Goal: Task Accomplishment & Management: Use online tool/utility

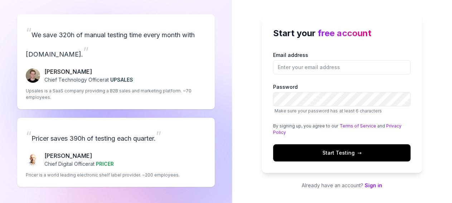
click at [314, 68] on input "Email address" at bounding box center [341, 67] width 137 height 14
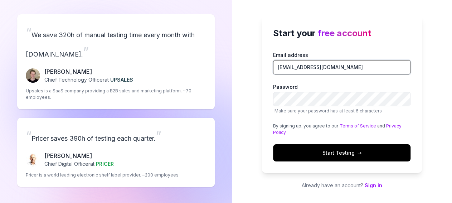
drag, startPoint x: 332, startPoint y: 69, endPoint x: 313, endPoint y: 70, distance: 19.0
click at [313, 70] on input "info@almarse.Com" at bounding box center [341, 67] width 137 height 14
type input "[EMAIL_ADDRESS][DOMAIN_NAME]"
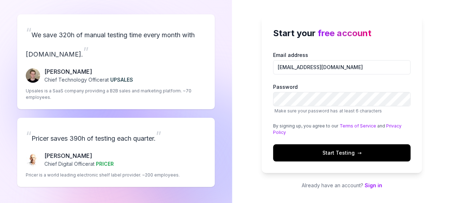
click at [339, 153] on span "Start Testing →" at bounding box center [341, 153] width 39 height 8
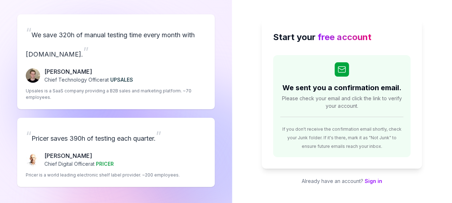
scroll to position [1, 0]
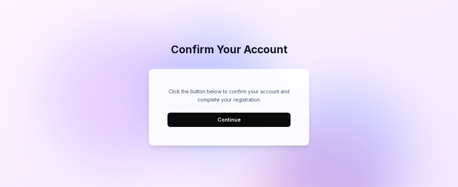
click at [233, 136] on div "Click the button below to confirm your account and complete your registration. …" at bounding box center [229, 107] width 146 height 62
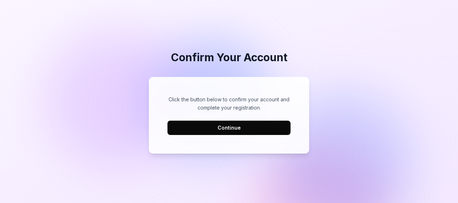
click at [226, 126] on button "Continue" at bounding box center [229, 128] width 123 height 14
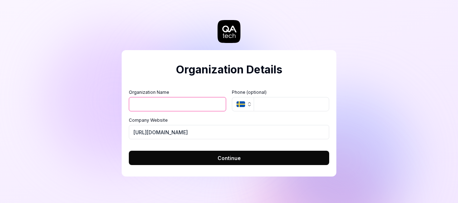
click at [162, 102] on input "Organization Name" at bounding box center [177, 104] width 97 height 14
type input "Olas camp"
click at [245, 101] on button "SE" at bounding box center [243, 104] width 22 height 14
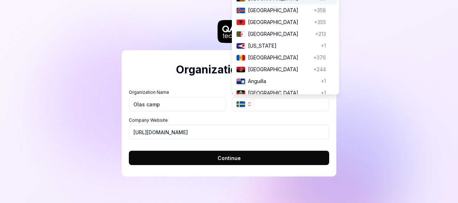
click at [193, 157] on button "Continue" at bounding box center [229, 158] width 200 height 14
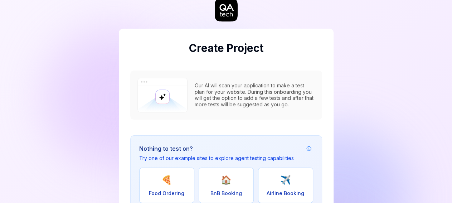
scroll to position [112, 0]
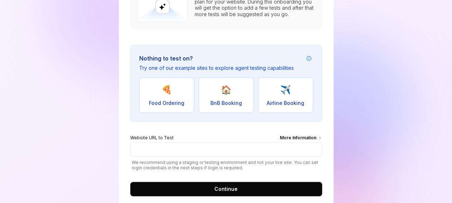
click at [225, 90] on span "🏠" at bounding box center [226, 89] width 11 height 13
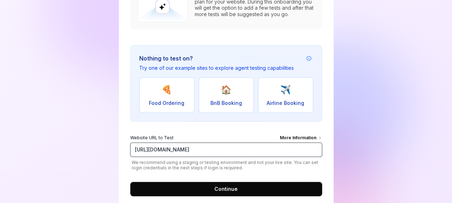
click at [218, 144] on input "[URL][DOMAIN_NAME]" at bounding box center [226, 149] width 192 height 14
paste input "://[TECHNICAL_ID]/dashboard"
type input "[URL][TECHNICAL_ID]"
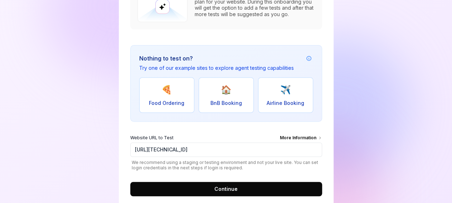
click at [236, 126] on div "Our AI will scan your application to make a test plan for your website. During …" at bounding box center [226, 84] width 192 height 223
click at [224, 187] on span "Continue" at bounding box center [225, 189] width 23 height 8
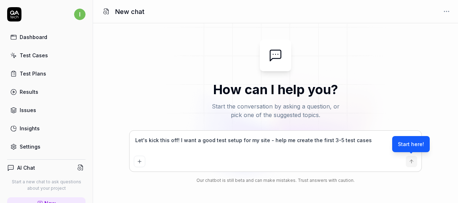
click at [40, 32] on link "Dashboard" at bounding box center [46, 37] width 78 height 14
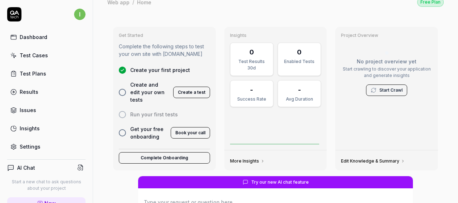
click at [38, 68] on link "Test Plans" at bounding box center [46, 74] width 78 height 14
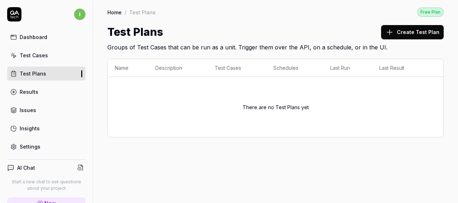
click at [45, 49] on link "Test Cases" at bounding box center [46, 55] width 78 height 14
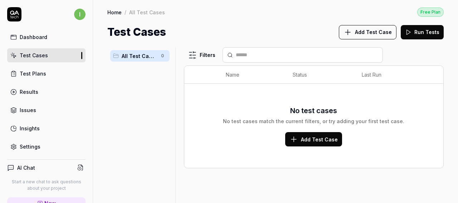
click at [304, 138] on span "Add Test Case" at bounding box center [319, 140] width 37 height 8
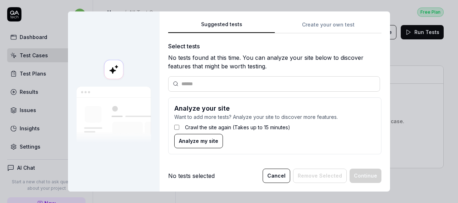
click at [205, 146] on button "Analyze my site" at bounding box center [198, 141] width 49 height 14
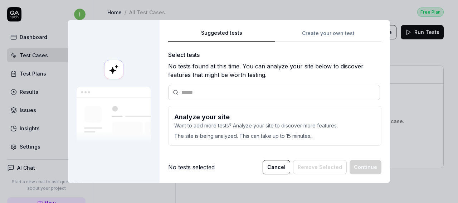
click at [313, 29] on div "Suggested tests Create your own test" at bounding box center [274, 35] width 213 height 13
click at [282, 167] on button "Cancel" at bounding box center [277, 167] width 28 height 14
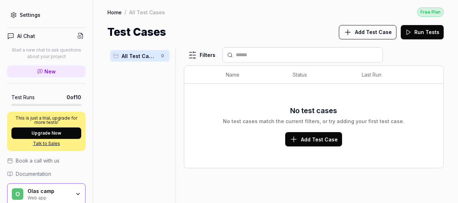
scroll to position [159, 0]
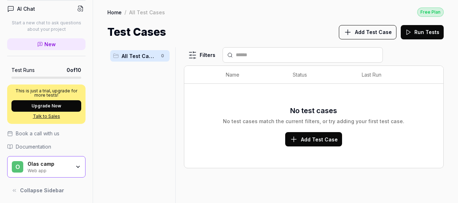
click at [68, 165] on div "Olas camp Web app" at bounding box center [52, 167] width 48 height 12
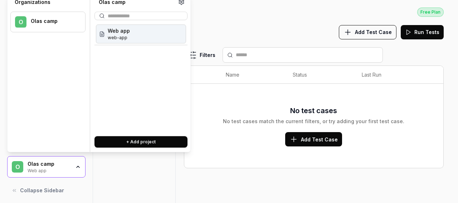
click at [127, 36] on span "web-app" at bounding box center [119, 37] width 22 height 6
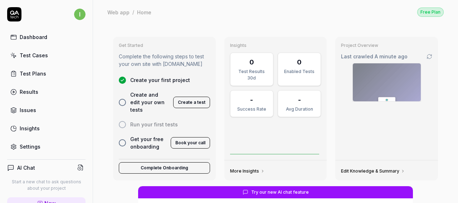
type textarea "*"
click at [33, 140] on link "Settings" at bounding box center [46, 147] width 78 height 14
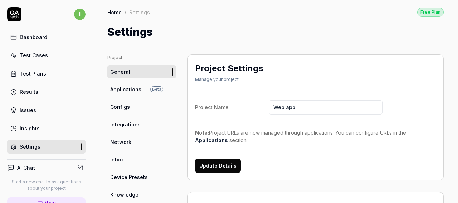
click at [136, 88] on span "Applications" at bounding box center [125, 90] width 31 height 8
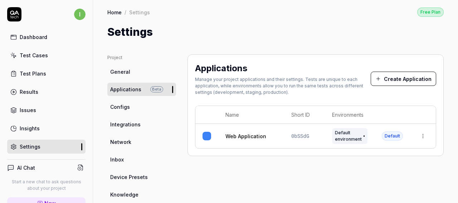
click at [418, 136] on html "i Dashboard Test Cases Test Plans Results Issues Insights Settings AI Chat Star…" at bounding box center [229, 101] width 458 height 203
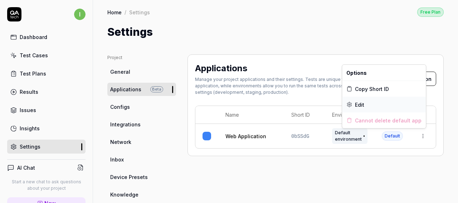
click at [367, 106] on div "Edit" at bounding box center [384, 105] width 84 height 16
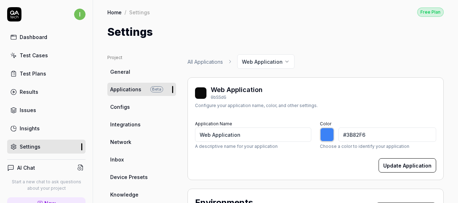
scroll to position [125, 0]
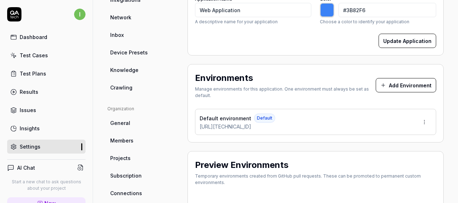
click at [416, 122] on html "i Dashboard Test Cases Test Plans Results Issues Insights Settings AI Chat Star…" at bounding box center [229, 101] width 458 height 203
click at [378, 152] on div "Edit" at bounding box center [392, 154] width 73 height 16
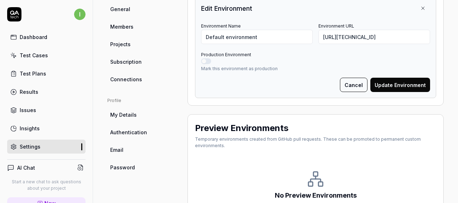
scroll to position [249, 0]
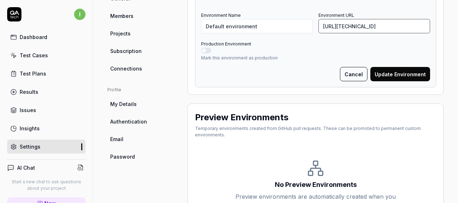
click at [373, 28] on input "[URL][TECHNICAL_ID]" at bounding box center [375, 26] width 112 height 14
paste input "94.183.188.172:5000"
type input "http://94.183.188.172:5000/"
click at [407, 71] on button "Update Environment" at bounding box center [401, 74] width 60 height 14
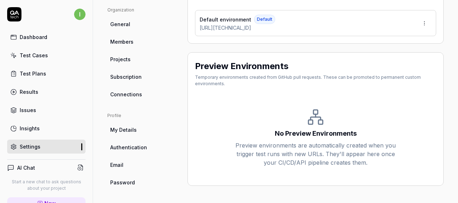
scroll to position [0, 0]
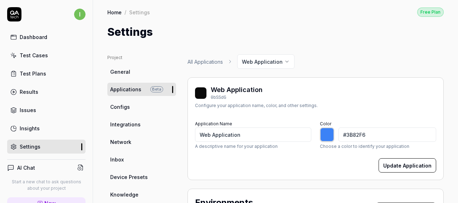
click at [397, 159] on button "Update Application" at bounding box center [408, 165] width 58 height 14
type input "*******"
click at [53, 54] on link "Test Cases" at bounding box center [46, 55] width 78 height 14
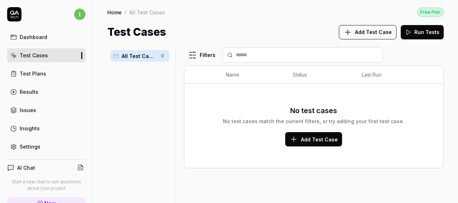
click at [319, 139] on span "Add Test Case" at bounding box center [319, 140] width 37 height 8
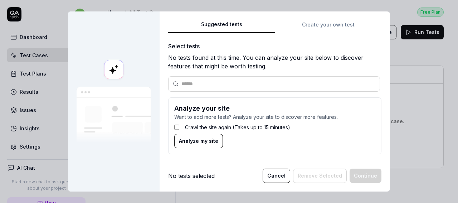
click at [193, 126] on label "Crawl the site again (Takes up to 15 minutes)" at bounding box center [237, 128] width 105 height 8
click at [192, 136] on button "Analyze my site" at bounding box center [198, 141] width 49 height 14
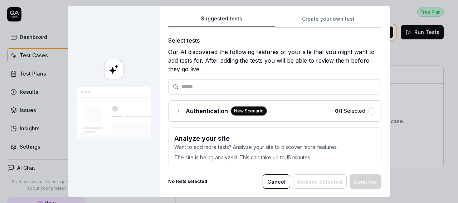
click at [206, 110] on span "Authentication" at bounding box center [207, 111] width 42 height 9
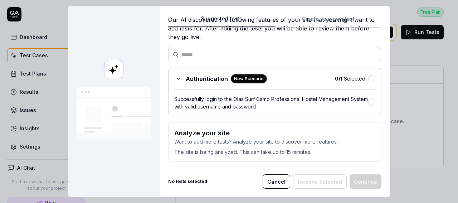
scroll to position [6, 0]
click at [368, 98] on button "button" at bounding box center [371, 101] width 7 height 7
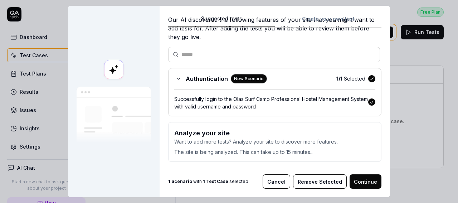
click at [364, 175] on button "Continue" at bounding box center [366, 181] width 32 height 14
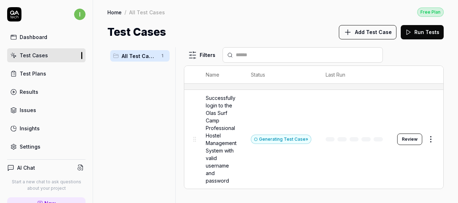
click at [414, 139] on button "Review" at bounding box center [409, 139] width 25 height 11
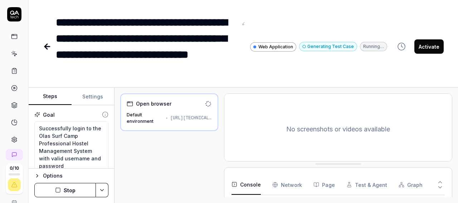
scroll to position [24, 0]
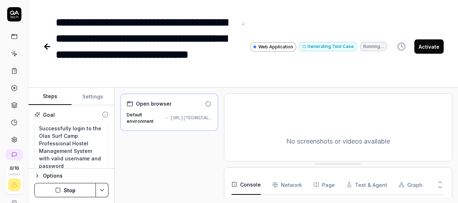
click at [430, 49] on button "Activate" at bounding box center [429, 46] width 29 height 14
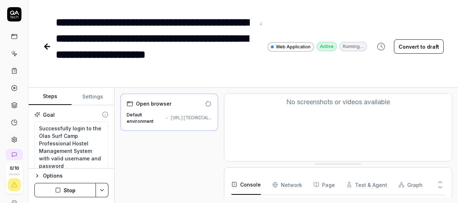
scroll to position [71, 0]
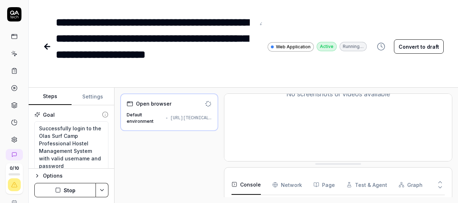
click at [290, 182] on Requests "Network" at bounding box center [287, 185] width 30 height 20
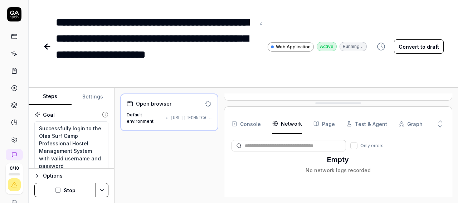
click at [245, 128] on button "Console" at bounding box center [246, 124] width 29 height 20
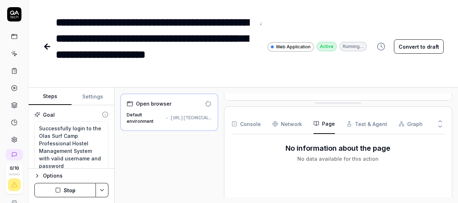
click at [327, 125] on button "Page" at bounding box center [324, 124] width 21 height 20
click at [357, 126] on button "Test & Agent" at bounding box center [367, 124] width 41 height 20
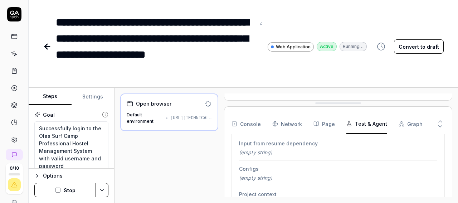
scroll to position [201, 0]
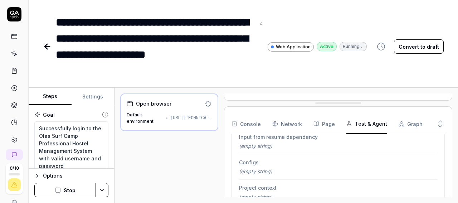
click at [416, 125] on button "Graph" at bounding box center [411, 124] width 24 height 20
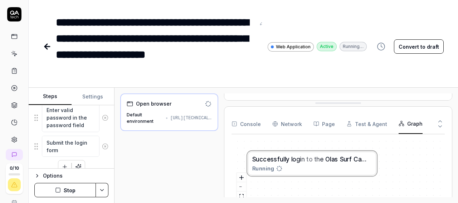
scroll to position [193, 0]
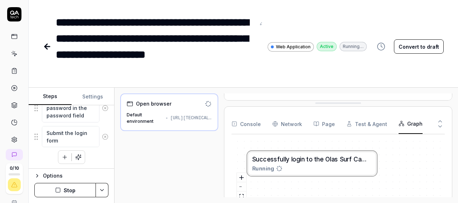
click at [163, 119] on div "Default environment http://94.183.188.172:5000/" at bounding box center [169, 118] width 85 height 13
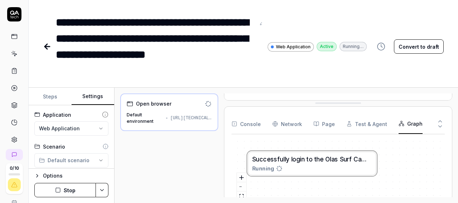
click at [93, 97] on button "Settings" at bounding box center [93, 96] width 43 height 17
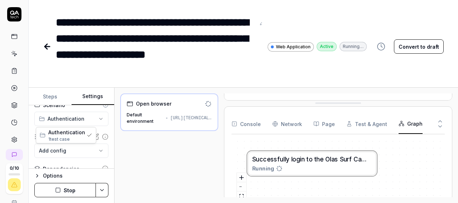
click at [83, 119] on html "**********" at bounding box center [229, 101] width 458 height 203
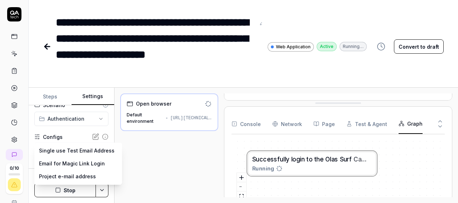
click at [59, 150] on body "**********" at bounding box center [229, 101] width 458 height 203
click at [150, 170] on html "**********" at bounding box center [229, 101] width 458 height 203
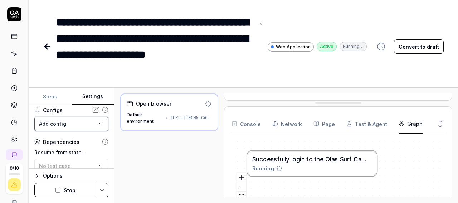
scroll to position [83, 0]
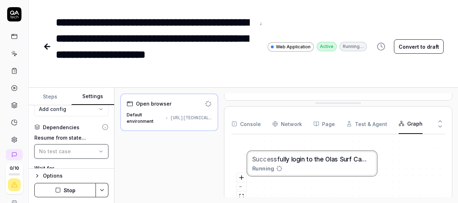
click at [73, 154] on div "No test case" at bounding box center [68, 152] width 58 height 8
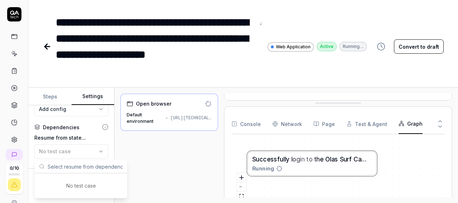
click at [181, 163] on div "Open browser Default environment http://94.183.188.172:5000/" at bounding box center [169, 145] width 98 height 104
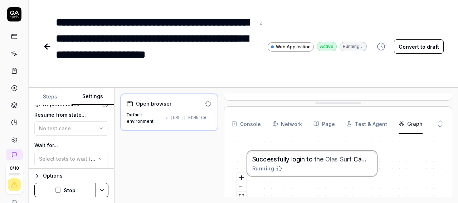
scroll to position [125, 0]
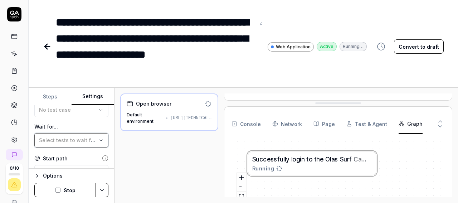
click at [78, 139] on span "Select tests to wait for..." at bounding box center [69, 140] width 61 height 6
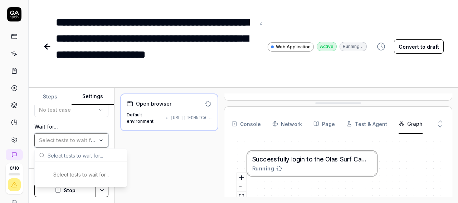
click at [78, 139] on span "Select tests to wait for..." at bounding box center [69, 140] width 61 height 6
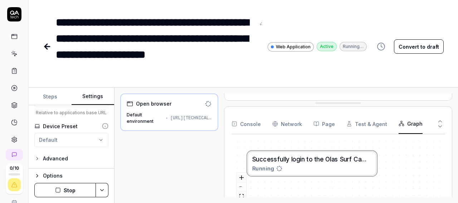
scroll to position [201, 0]
click at [63, 154] on div "Advanced" at bounding box center [55, 158] width 25 height 9
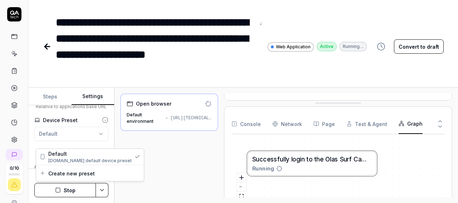
click at [76, 135] on html "**********" at bounding box center [229, 101] width 458 height 203
click at [79, 138] on html "**********" at bounding box center [229, 101] width 458 height 203
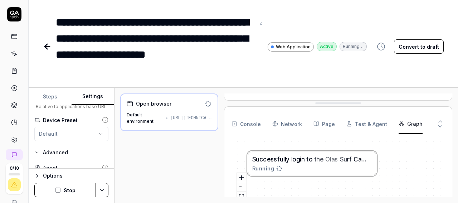
click at [60, 157] on div "Advanced" at bounding box center [55, 152] width 25 height 9
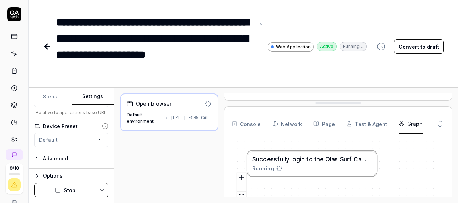
click at [58, 159] on div "Advanced" at bounding box center [55, 158] width 25 height 9
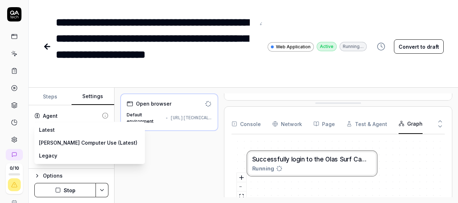
click at [65, 132] on body "**********" at bounding box center [229, 101] width 458 height 203
click at [134, 166] on html "**********" at bounding box center [229, 101] width 458 height 203
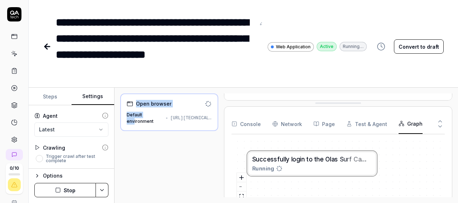
click at [38, 177] on icon "button" at bounding box center [37, 176] width 6 height 6
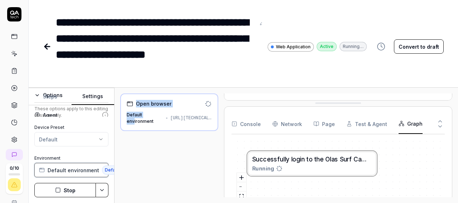
click at [87, 171] on span "Default environment" at bounding box center [74, 170] width 52 height 8
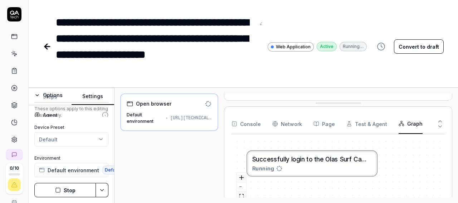
click at [143, 176] on div "Open browser Default environment http://94.183.188.172:5000/" at bounding box center [169, 145] width 98 height 104
click at [81, 144] on html "**********" at bounding box center [229, 101] width 458 height 203
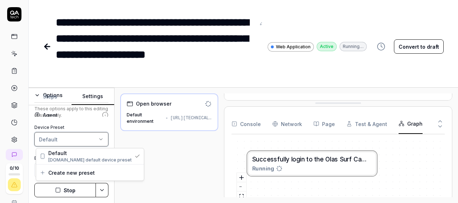
click at [179, 158] on html "**********" at bounding box center [229, 101] width 458 height 203
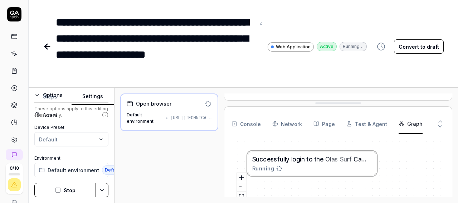
click at [297, 45] on span "Web Application" at bounding box center [293, 47] width 35 height 6
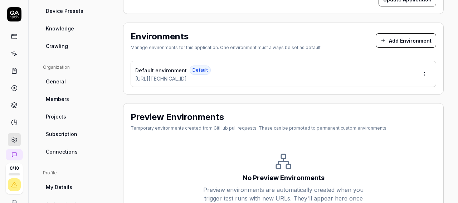
click at [81, 53] on div "Project General Applications Beta Configs Integrations Network Inbox Device Pre…" at bounding box center [77, 67] width 69 height 358
click at [84, 48] on link "Crawling" at bounding box center [77, 45] width 69 height 13
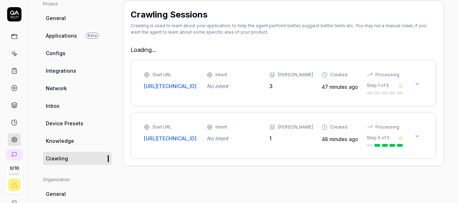
type textarea "*"
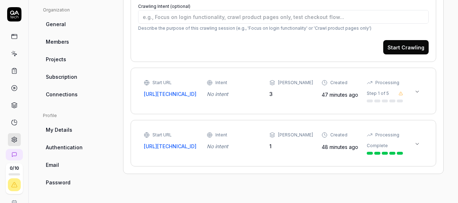
click at [415, 145] on icon at bounding box center [418, 144] width 6 height 6
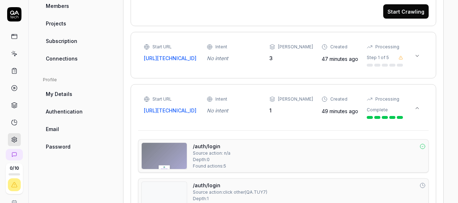
click at [243, 63] on div "Start URL http://94.183.188.172:5000/ Intent No intent Max Depth 3 Created 47 m…" at bounding box center [273, 55] width 259 height 23
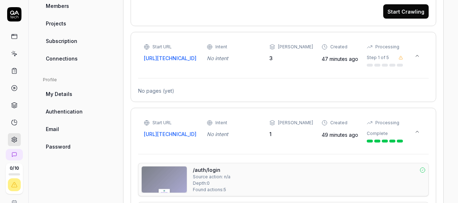
click at [243, 63] on div "Start URL http://94.183.188.172:5000/ Intent No intent Max Depth 3 Created 47 m…" at bounding box center [273, 55] width 259 height 23
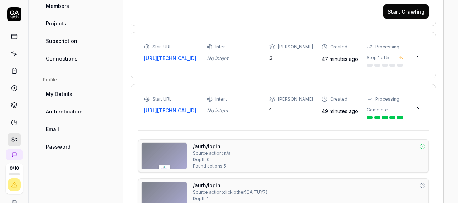
click at [60, 93] on span "My Details" at bounding box center [59, 94] width 26 height 8
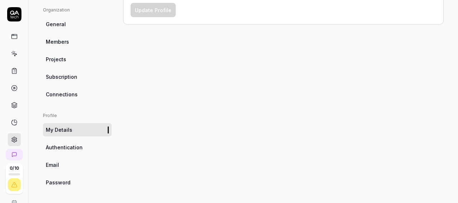
click at [80, 149] on span "Authentication" at bounding box center [64, 148] width 37 height 8
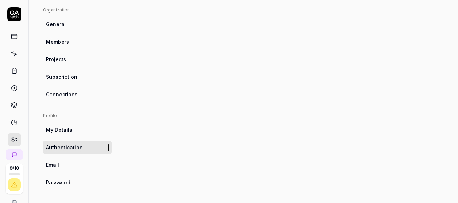
click at [63, 181] on span "Password" at bounding box center [58, 183] width 25 height 8
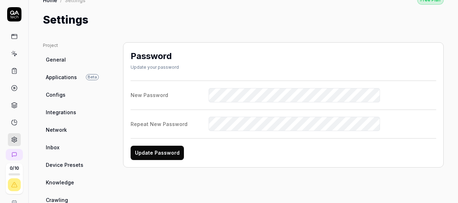
click at [63, 72] on link "Applications Beta" at bounding box center [77, 77] width 69 height 13
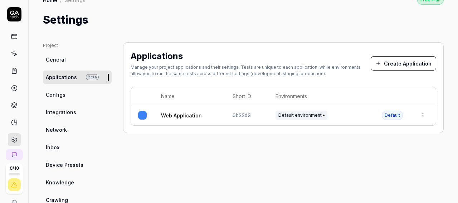
click at [413, 114] on html "0 / 10 i O Home / Settings Free Plan Home / Settings Free Plan Settings Project…" at bounding box center [229, 101] width 458 height 203
click at [299, 112] on html "0 / 10 i O Home / Settings Free Plan Home / Settings Free Plan Settings Project…" at bounding box center [229, 101] width 458 height 203
click at [183, 115] on link "Web Application" at bounding box center [181, 116] width 41 height 8
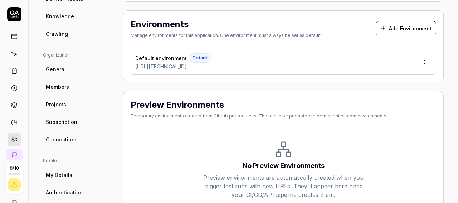
click at [418, 60] on html "0 / 10 i O Home / Settings Free Plan Home / Settings Free Plan Settings Project…" at bounding box center [229, 101] width 458 height 203
click at [373, 96] on span "Edit" at bounding box center [372, 94] width 9 height 8
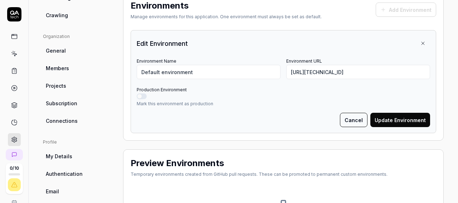
scroll to position [178, 0]
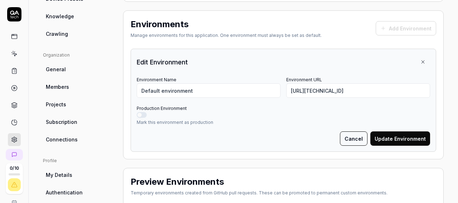
click at [146, 112] on button "Production Environment" at bounding box center [142, 115] width 10 height 6
click at [142, 114] on button "Production Environment" at bounding box center [142, 115] width 10 height 6
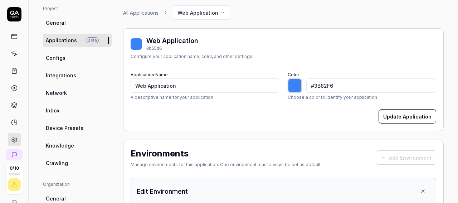
scroll to position [34, 0]
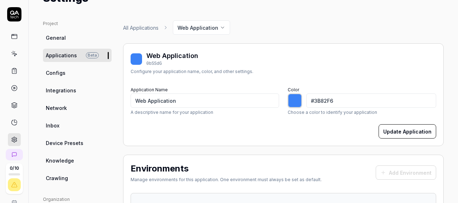
click at [72, 33] on link "General" at bounding box center [77, 37] width 69 height 13
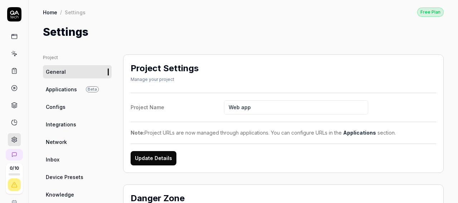
click at [70, 106] on link "Configs" at bounding box center [77, 106] width 69 height 13
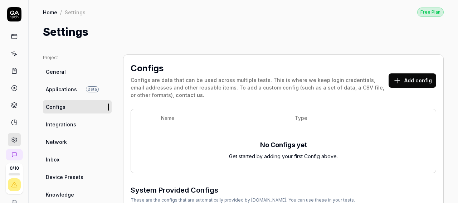
click at [403, 80] on button "Add config" at bounding box center [413, 80] width 48 height 14
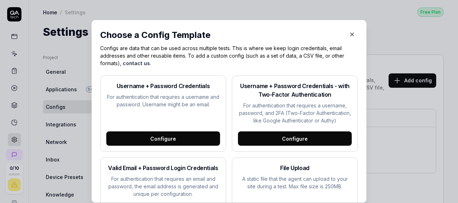
click at [161, 141] on div "Configure" at bounding box center [163, 138] width 114 height 14
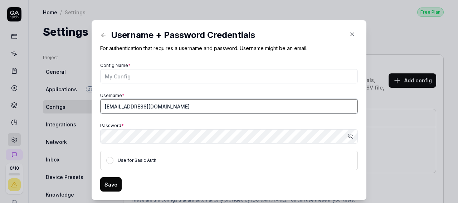
drag, startPoint x: 161, startPoint y: 107, endPoint x: 176, endPoint y: 109, distance: 15.5
click at [164, 107] on input "info@almarse.com" at bounding box center [229, 106] width 258 height 14
drag, startPoint x: 165, startPoint y: 106, endPoint x: 87, endPoint y: 100, distance: 78.3
click at [100, 100] on input "info@almarse.com" at bounding box center [229, 106] width 258 height 14
type input "admin"
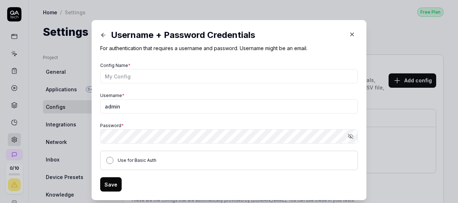
click at [107, 163] on button "Use for Basic Auth" at bounding box center [109, 160] width 7 height 7
click at [118, 184] on div "Save" at bounding box center [229, 184] width 258 height 14
click at [117, 184] on button "Save" at bounding box center [110, 184] width 21 height 14
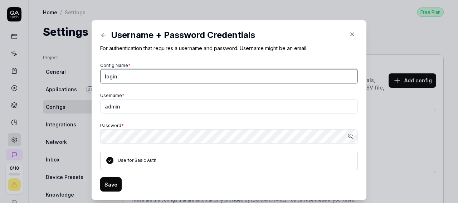
type input "login"
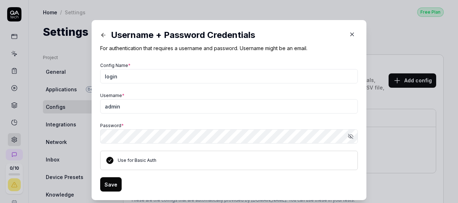
click at [107, 181] on button "Save" at bounding box center [110, 184] width 21 height 14
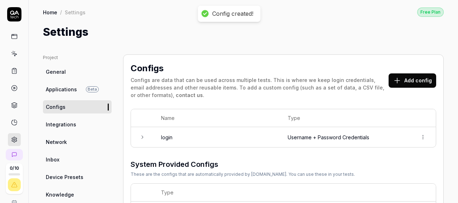
click at [400, 85] on button "Add config" at bounding box center [413, 80] width 48 height 14
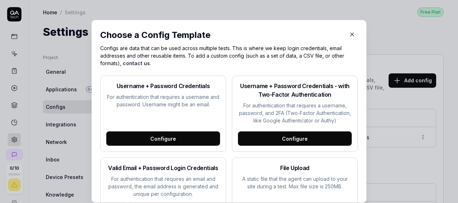
click at [266, 124] on p "For authentication that requires a username, password, and 2FA (Two-Factor Auth…" at bounding box center [295, 113] width 114 height 23
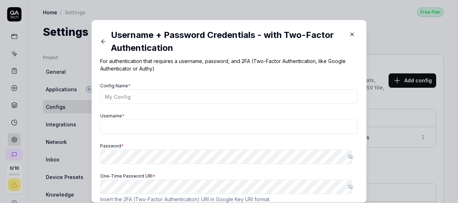
click at [99, 38] on button at bounding box center [103, 41] width 15 height 11
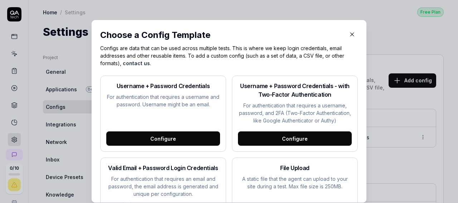
click at [349, 35] on icon "button" at bounding box center [352, 34] width 6 height 6
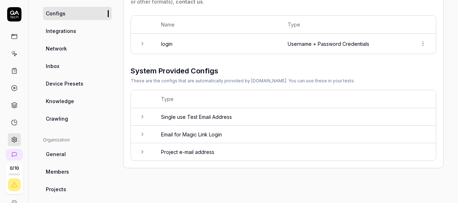
scroll to position [42, 0]
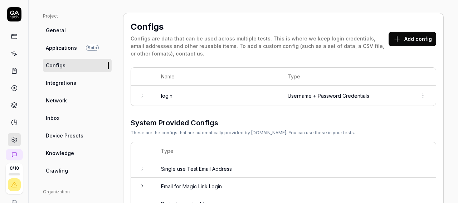
click at [76, 86] on link "Integrations" at bounding box center [77, 82] width 69 height 13
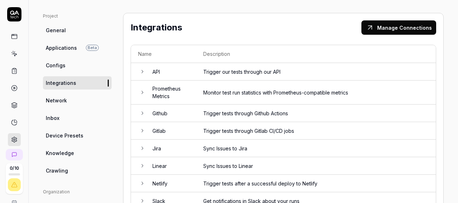
click at [218, 74] on td "Trigger our tests through our API" at bounding box center [316, 72] width 240 height 18
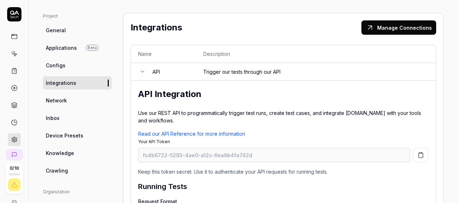
click at [143, 70] on icon at bounding box center [143, 72] width 6 height 6
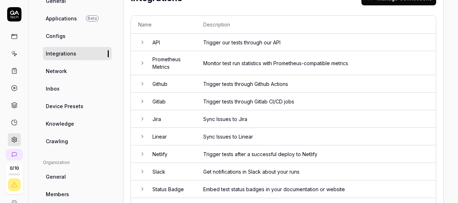
scroll to position [42, 0]
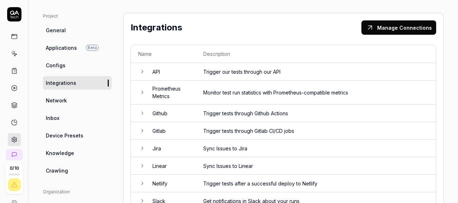
click at [59, 100] on span "Network" at bounding box center [56, 101] width 21 height 8
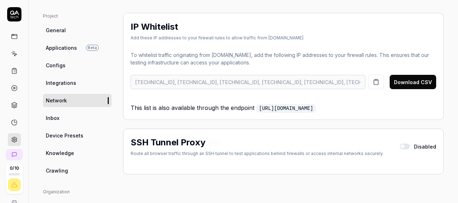
scroll to position [83, 0]
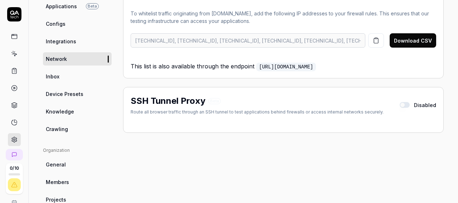
click at [82, 96] on link "Device Presets" at bounding box center [77, 93] width 69 height 13
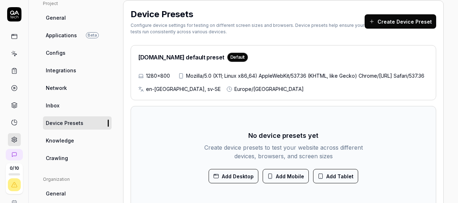
scroll to position [96, 0]
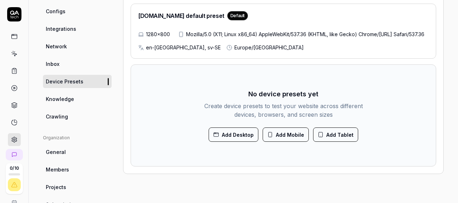
click at [284, 142] on button "Add Mobile" at bounding box center [286, 134] width 46 height 14
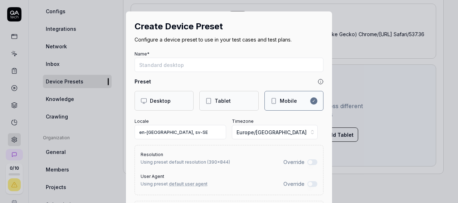
click at [169, 66] on input "Name*" at bounding box center [229, 65] width 189 height 14
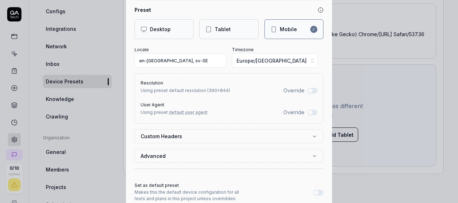
scroll to position [83, 0]
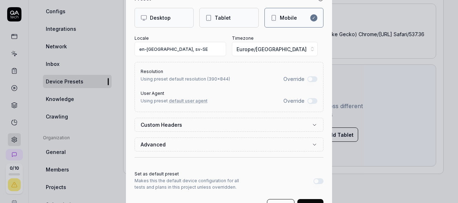
type input "phoene"
click at [308, 78] on button "Override" at bounding box center [313, 79] width 10 height 6
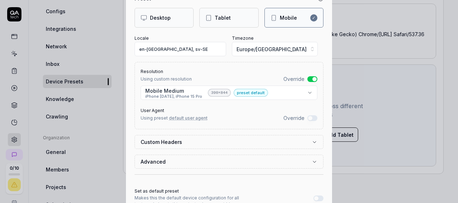
click at [309, 81] on button "Override" at bounding box center [313, 79] width 10 height 6
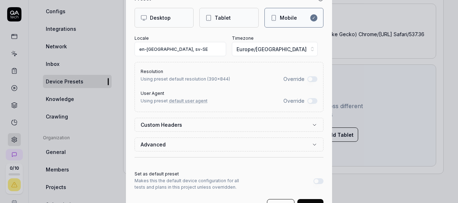
click at [309, 80] on button "Override" at bounding box center [313, 79] width 10 height 6
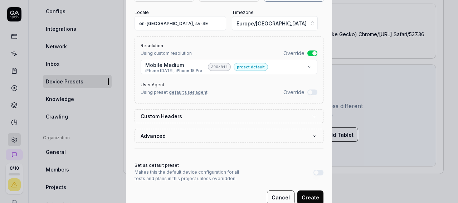
scroll to position [125, 0]
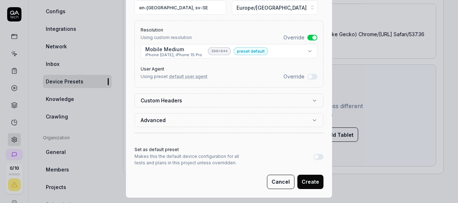
click at [308, 75] on button "Override" at bounding box center [313, 77] width 10 height 6
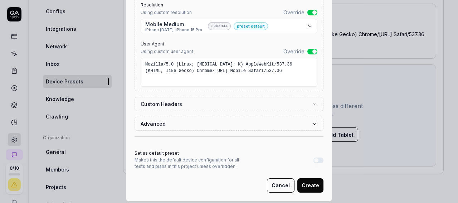
scroll to position [158, 0]
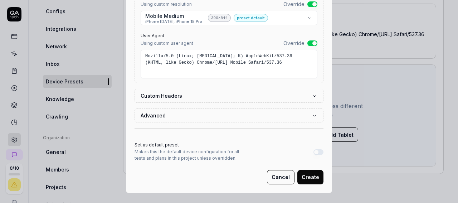
click at [237, 95] on label "Custom Headers" at bounding box center [226, 96] width 171 height 8
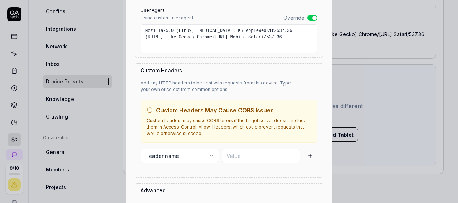
scroll to position [199, 0]
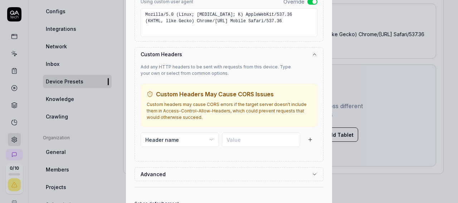
click at [212, 49] on button "Custom Headers" at bounding box center [229, 54] width 177 height 13
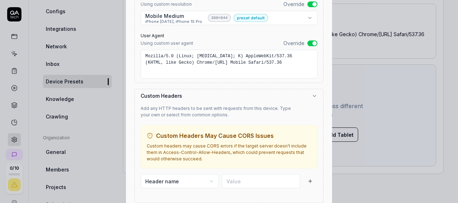
scroll to position [158, 0]
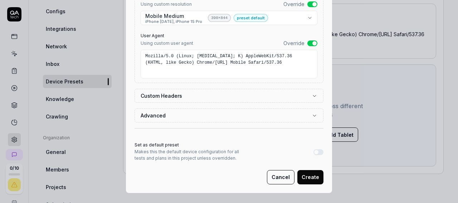
click at [180, 116] on button "Advanced" at bounding box center [229, 115] width 177 height 13
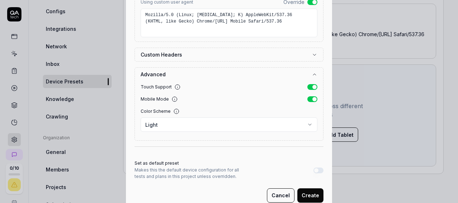
scroll to position [199, 0]
click at [194, 61] on form "**********" at bounding box center [229, 26] width 189 height 353
click at [308, 193] on button "Create" at bounding box center [311, 195] width 26 height 14
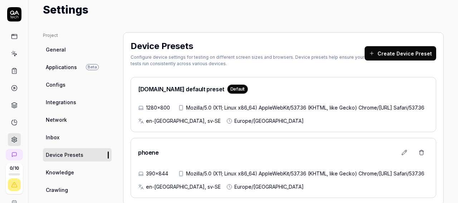
scroll to position [42, 0]
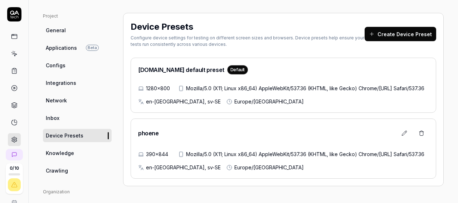
click at [69, 149] on link "Knowledge" at bounding box center [77, 152] width 69 height 13
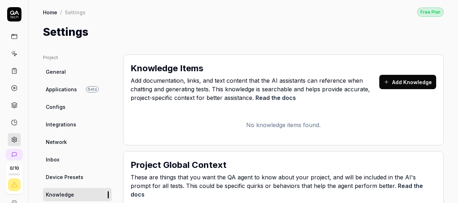
click at [385, 84] on button "Add Knowledge" at bounding box center [408, 82] width 57 height 14
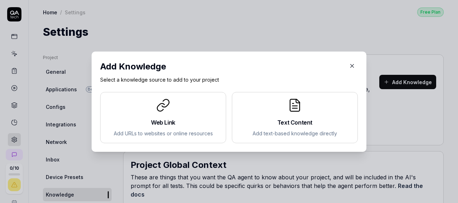
click at [181, 119] on h2 "Web Link" at bounding box center [163, 122] width 114 height 9
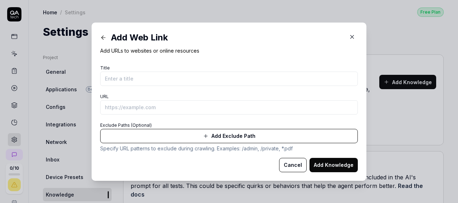
click at [286, 165] on button "Cancel" at bounding box center [293, 165] width 28 height 14
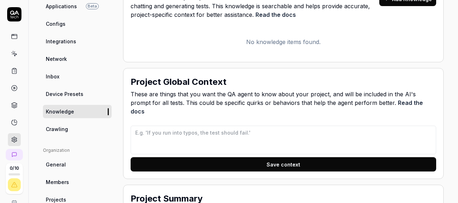
click at [65, 129] on span "Crawling" at bounding box center [57, 129] width 22 height 8
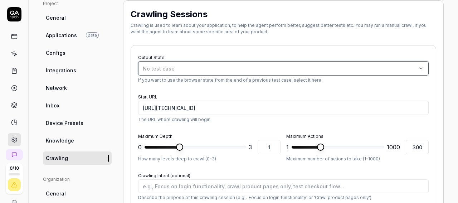
click at [186, 68] on div "No test case" at bounding box center [280, 69] width 274 height 8
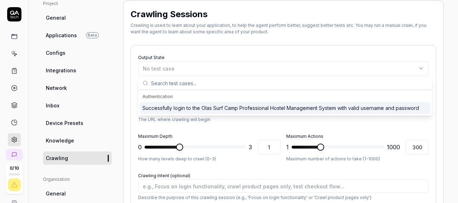
click at [197, 109] on div "Successfully login to the Olas Surf Camp Professional Hostel Management System …" at bounding box center [280, 108] width 277 height 8
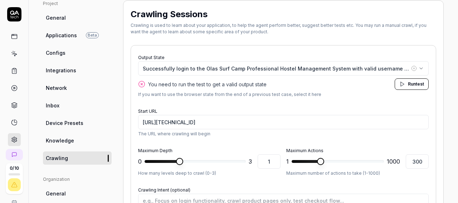
click at [409, 82] on span "Run" at bounding box center [412, 83] width 8 height 5
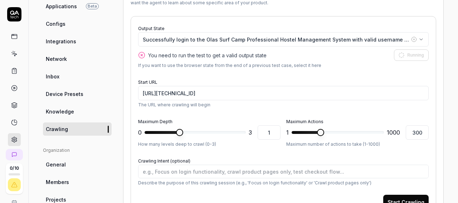
scroll to position [125, 0]
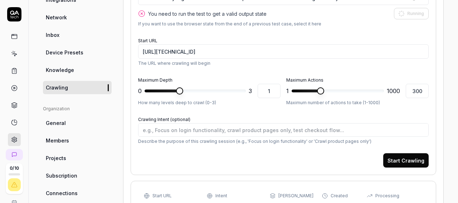
click at [62, 121] on span "General" at bounding box center [56, 123] width 20 height 8
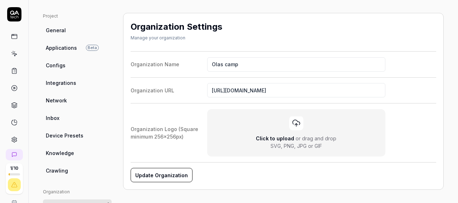
scroll to position [125, 0]
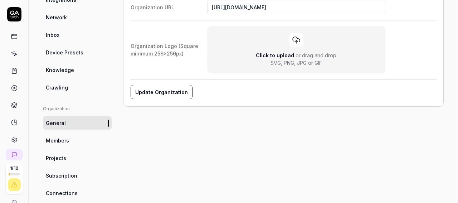
click at [69, 86] on link "Crawling" at bounding box center [77, 87] width 69 height 13
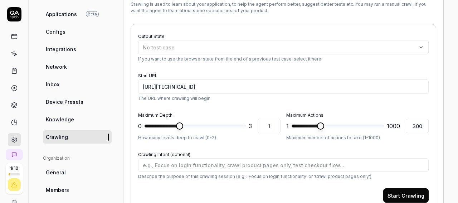
scroll to position [83, 0]
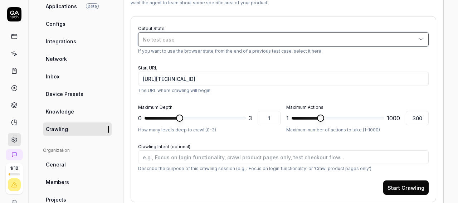
drag, startPoint x: 203, startPoint y: 39, endPoint x: 199, endPoint y: 44, distance: 6.6
click at [204, 39] on div "No test case" at bounding box center [280, 40] width 274 height 8
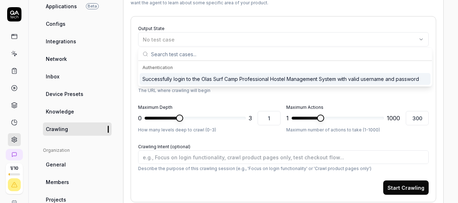
click at [184, 79] on div "Successfully login to the Olas Surf Camp Professional Hostel Management System …" at bounding box center [280, 79] width 277 height 8
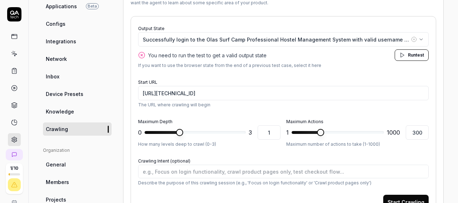
click at [404, 55] on icon "button" at bounding box center [403, 55] width 6 height 6
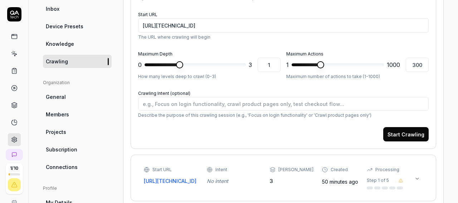
scroll to position [166, 0]
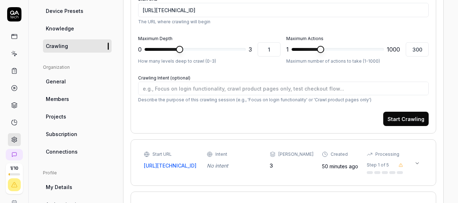
click at [401, 119] on button "Start Crawling" at bounding box center [405, 119] width 45 height 14
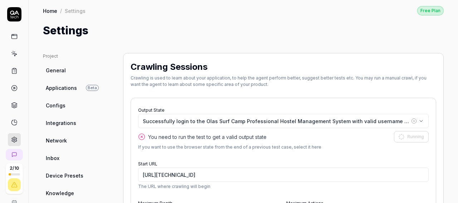
scroll to position [0, 0]
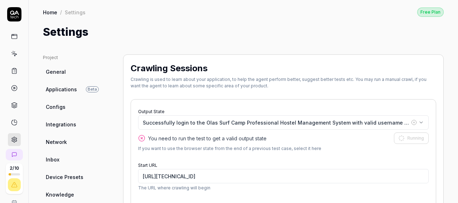
click at [48, 13] on link "Home" at bounding box center [50, 12] width 14 height 7
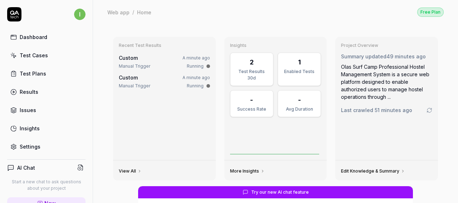
type textarea "*"
click at [236, 171] on link "More Insights" at bounding box center [247, 171] width 35 height 6
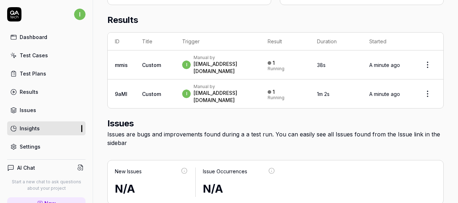
scroll to position [249, 0]
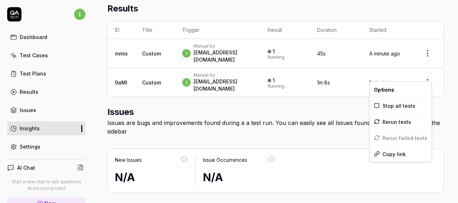
click at [422, 72] on html "i Dashboard Test Cases Test Plans Results Issues Insights Settings AI Chat Star…" at bounding box center [229, 101] width 458 height 203
click at [397, 107] on span "Stop all tests" at bounding box center [399, 106] width 33 height 8
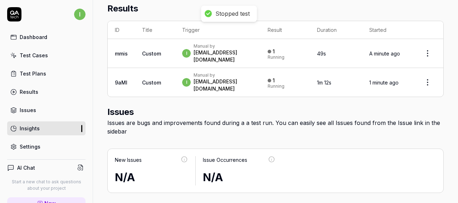
click at [421, 49] on html "Stopped test i Dashboard Test Cases Test Plans Results Issues Insights Settings…" at bounding box center [229, 101] width 458 height 203
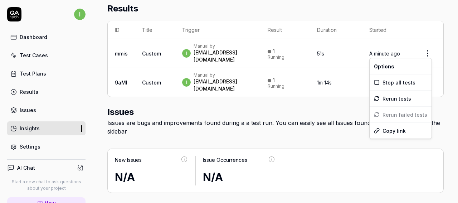
click at [201, 99] on html "i Dashboard Test Cases Test Plans Results Issues Insights Settings AI Chat Star…" at bounding box center [229, 101] width 458 height 203
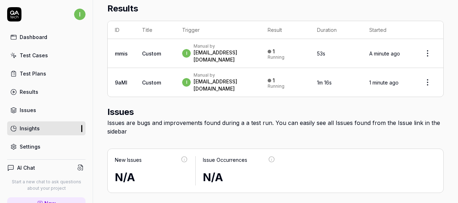
click at [162, 46] on td "Custom" at bounding box center [155, 53] width 40 height 29
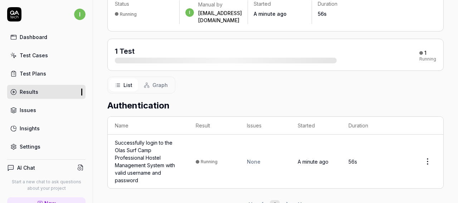
scroll to position [67, 0]
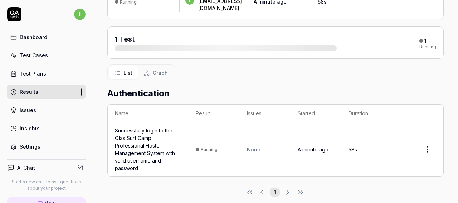
click at [408, 142] on div at bounding box center [418, 149] width 37 height 14
click at [426, 142] on html "i Dashboard Test Cases Test Plans Results Issues Insights Settings AI Chat Star…" at bounding box center [229, 101] width 458 height 203
click at [367, 76] on html "i Dashboard Test Cases Test Plans Results Issues Insights Settings AI Chat Star…" at bounding box center [229, 101] width 458 height 203
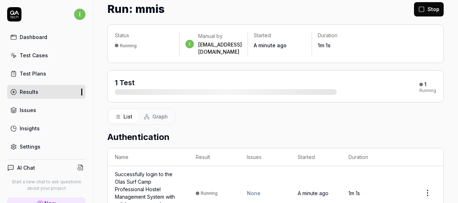
scroll to position [0, 0]
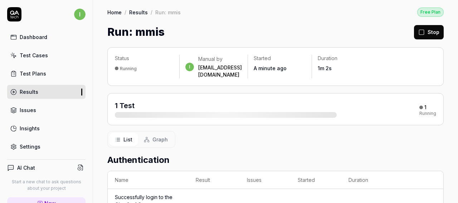
click at [159, 136] on span "Graph" at bounding box center [160, 140] width 15 height 8
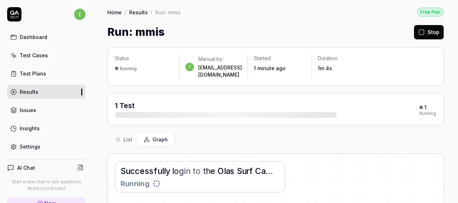
scroll to position [42, 0]
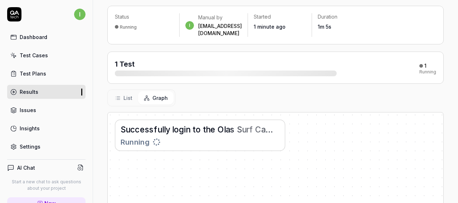
click at [132, 91] on button "List" at bounding box center [123, 97] width 29 height 13
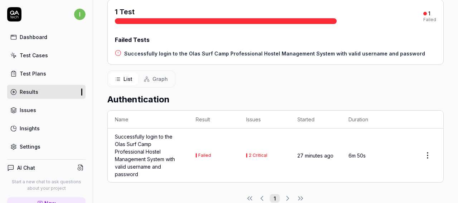
scroll to position [100, 0]
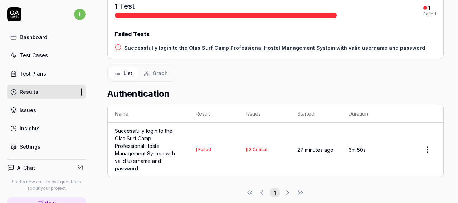
click at [252, 148] on div "2 Critical" at bounding box center [258, 150] width 19 height 4
click at [155, 144] on div "Successfully login to the Olas Surf Camp Professional Hostel Management System …" at bounding box center [148, 149] width 67 height 45
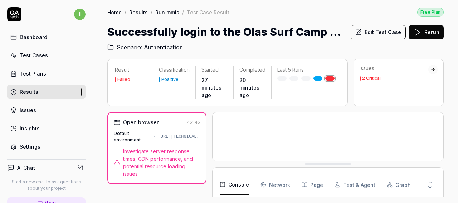
click at [433, 69] on icon at bounding box center [433, 69] width 3 height 0
